Goal: Task Accomplishment & Management: Manage account settings

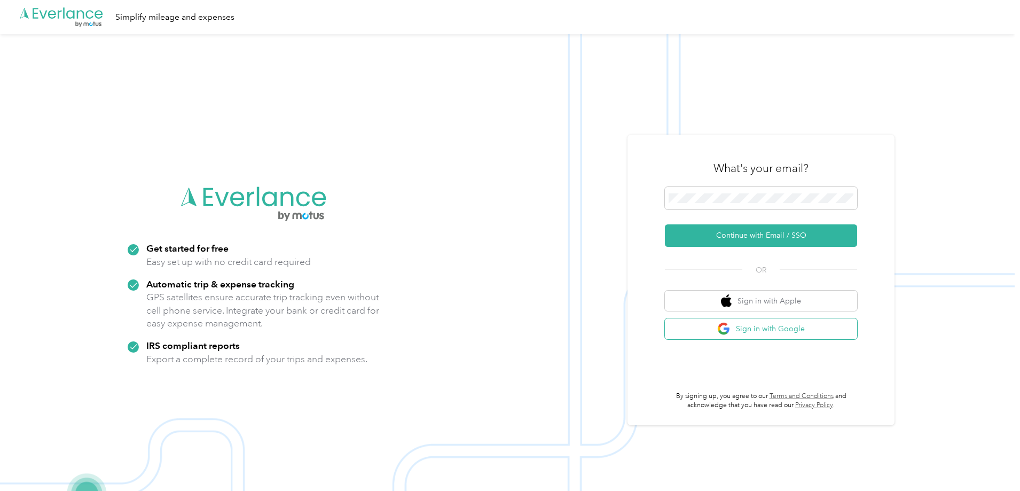
click at [759, 330] on button "Sign in with Google" at bounding box center [761, 328] width 192 height 21
